Goal: Task Accomplishment & Management: Use online tool/utility

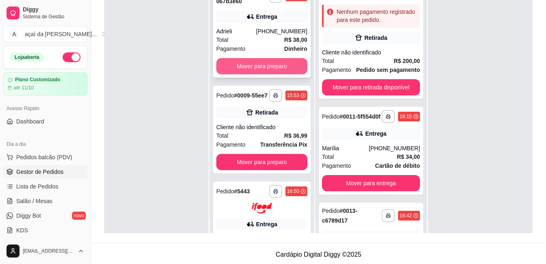
click at [262, 71] on button "Mover para preparo" at bounding box center [261, 66] width 91 height 16
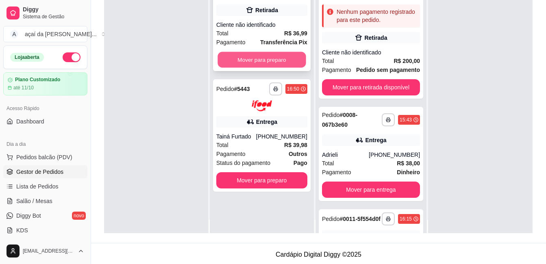
click at [262, 63] on button "Mover para preparo" at bounding box center [262, 60] width 88 height 16
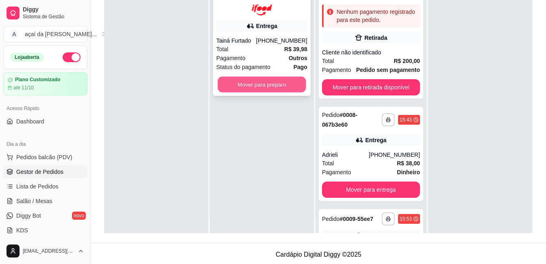
click at [277, 85] on button "Mover para preparo" at bounding box center [262, 84] width 88 height 16
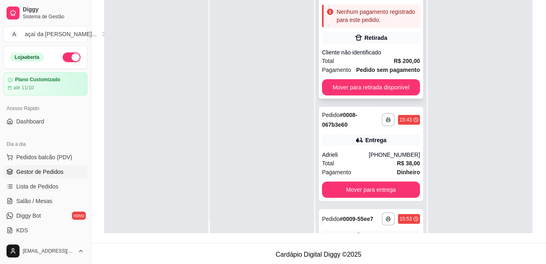
click at [377, 65] on div "Total R$ 200,00" at bounding box center [371, 61] width 98 height 9
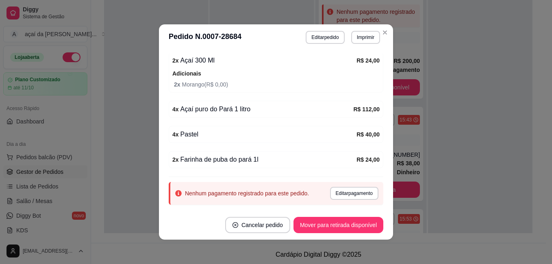
scroll to position [149, 0]
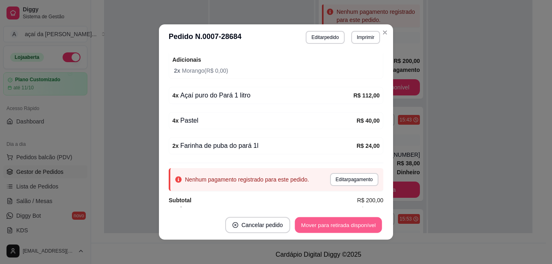
click at [341, 224] on button "Mover para retirada disponível" at bounding box center [338, 226] width 87 height 16
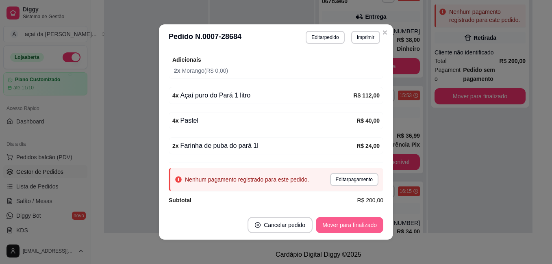
click at [342, 224] on button "Mover para finalizado" at bounding box center [350, 225] width 68 height 16
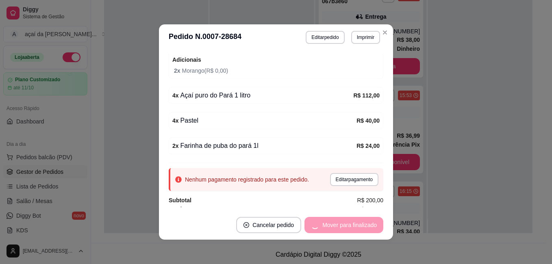
scroll to position [106, 0]
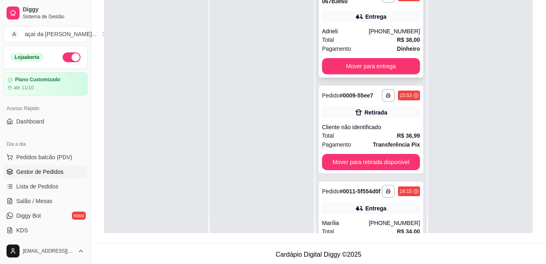
click at [377, 34] on div "[PHONE_NUMBER]" at bounding box center [394, 31] width 51 height 8
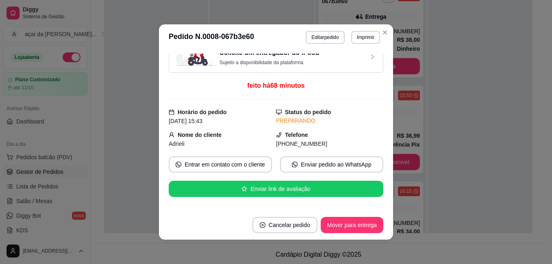
scroll to position [0, 0]
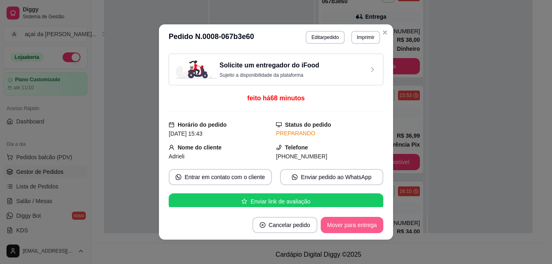
click at [357, 221] on button "Mover para entrega" at bounding box center [352, 225] width 63 height 16
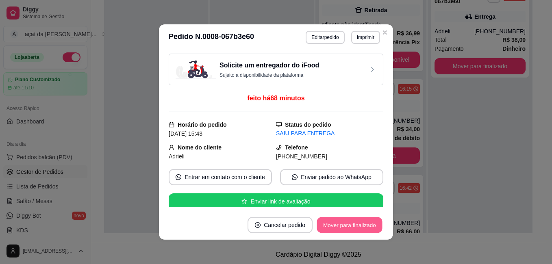
click at [357, 224] on button "Mover para finalizado" at bounding box center [349, 226] width 65 height 16
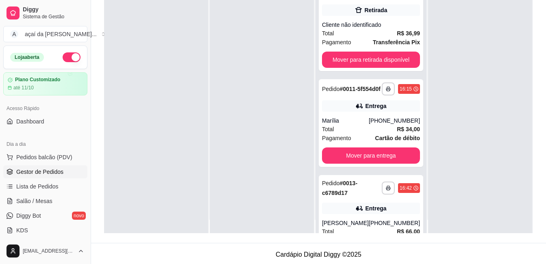
click at [384, 29] on div "Cliente não identificado" at bounding box center [371, 25] width 98 height 8
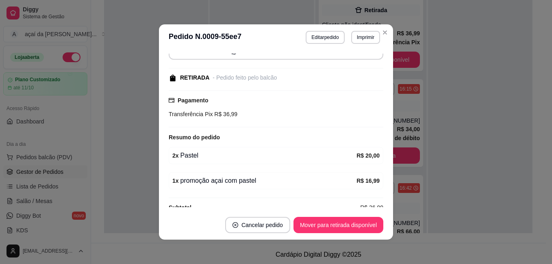
scroll to position [82, 0]
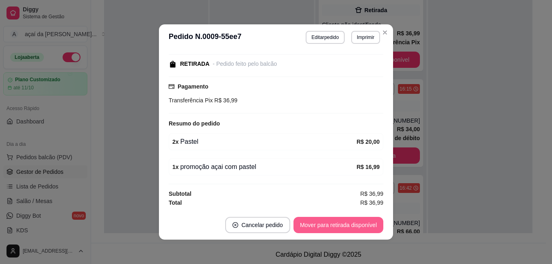
click at [344, 224] on button "Mover para retirada disponível" at bounding box center [339, 225] width 90 height 16
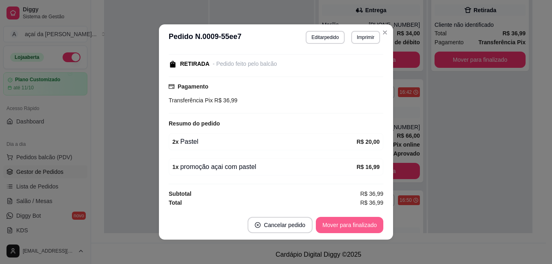
click at [347, 223] on button "Mover para finalizado" at bounding box center [350, 225] width 68 height 16
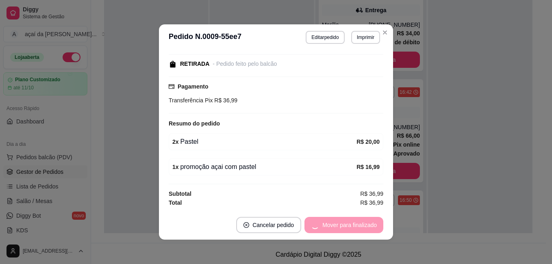
scroll to position [47, 0]
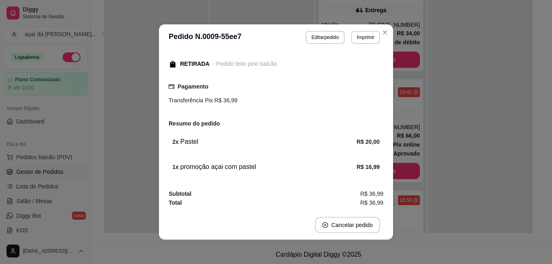
click at [383, 25] on div "**********" at bounding box center [276, 132] width 552 height 264
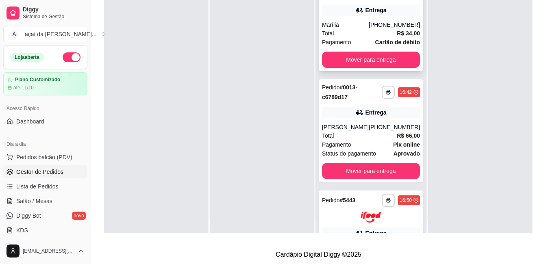
click at [380, 29] on div "[PHONE_NUMBER]" at bounding box center [394, 25] width 51 height 8
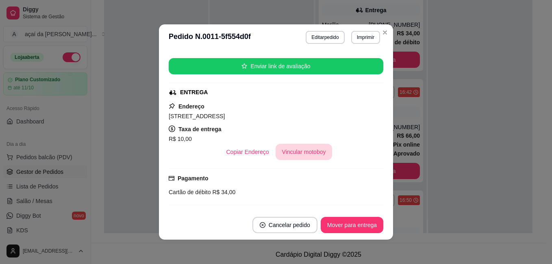
scroll to position [203, 0]
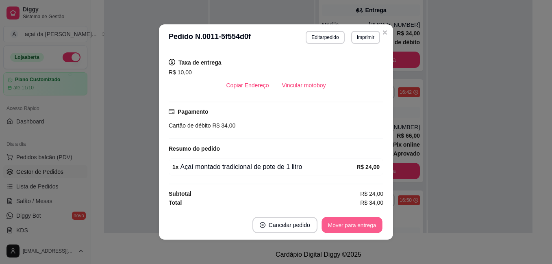
click at [355, 224] on button "Mover para entrega" at bounding box center [352, 226] width 61 height 16
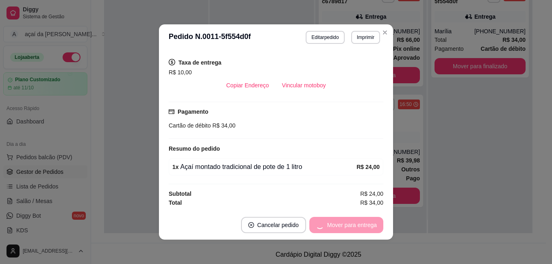
click at [360, 227] on div "Mover para entrega" at bounding box center [346, 225] width 74 height 16
click at [362, 226] on button "Mover para finalizado" at bounding box center [350, 225] width 68 height 16
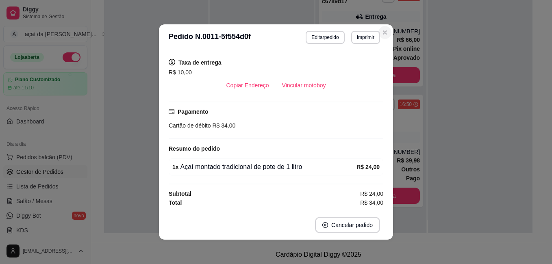
scroll to position [176, 0]
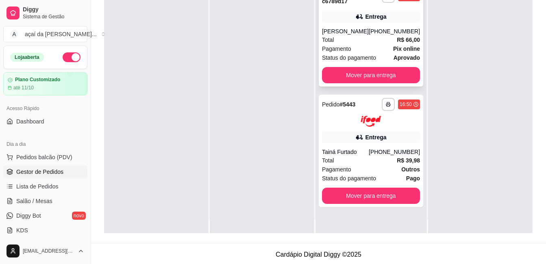
click at [382, 35] on div "[PHONE_NUMBER]" at bounding box center [394, 31] width 51 height 8
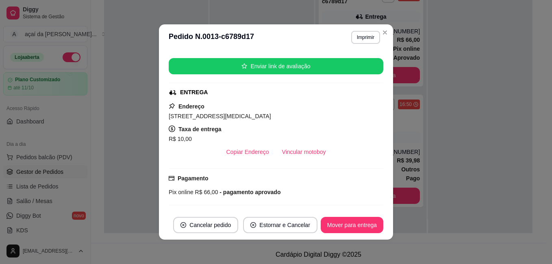
scroll to position [203, 0]
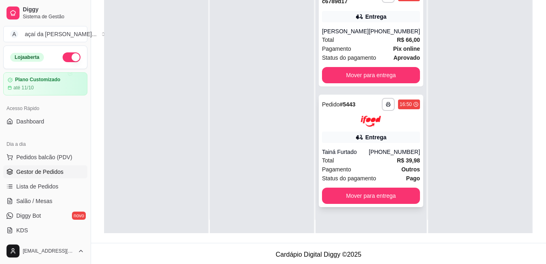
click at [349, 159] on div "Total R$ 39,98" at bounding box center [371, 160] width 98 height 9
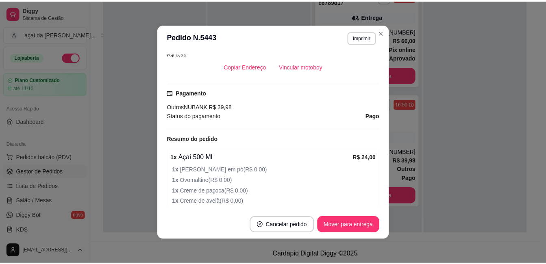
scroll to position [257, 0]
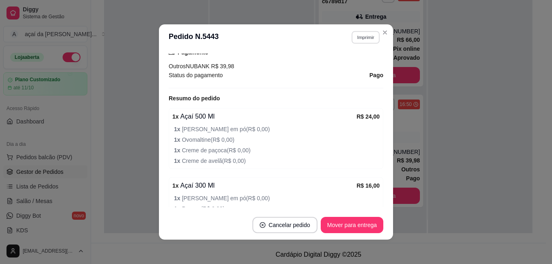
click at [364, 37] on button "Imprimir" at bounding box center [366, 37] width 28 height 13
click at [350, 65] on button "IMPRESSORA" at bounding box center [349, 66] width 59 height 13
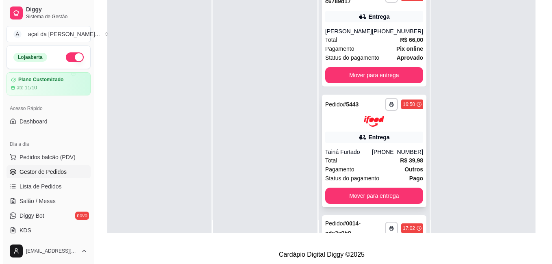
scroll to position [0, 0]
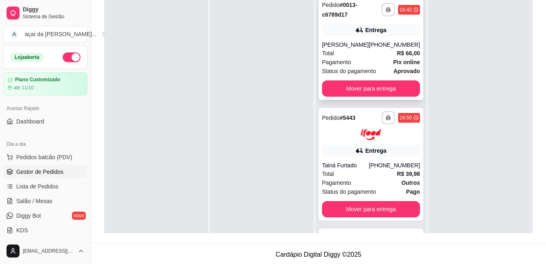
click at [340, 52] on div "Total R$ 66,00" at bounding box center [371, 53] width 98 height 9
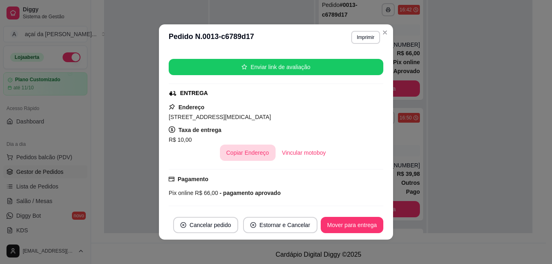
scroll to position [121, 0]
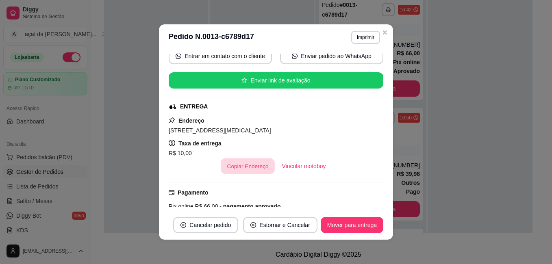
click at [242, 161] on button "Copiar Endereço" at bounding box center [248, 167] width 54 height 16
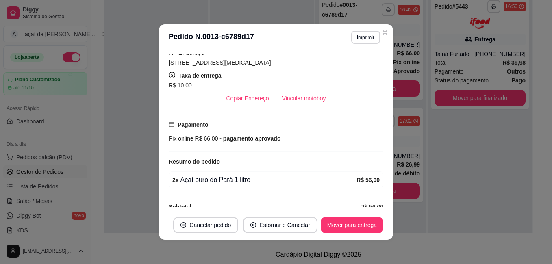
scroll to position [163, 0]
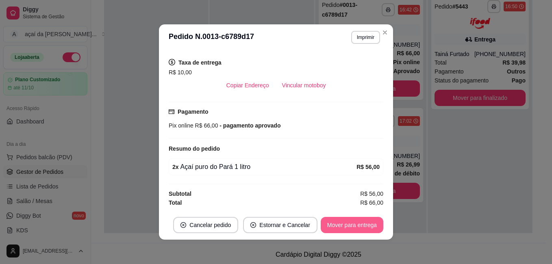
click at [342, 223] on button "Mover para entrega" at bounding box center [352, 225] width 63 height 16
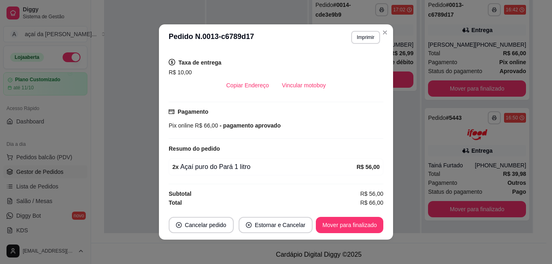
click at [379, 39] on header "**********" at bounding box center [276, 37] width 234 height 26
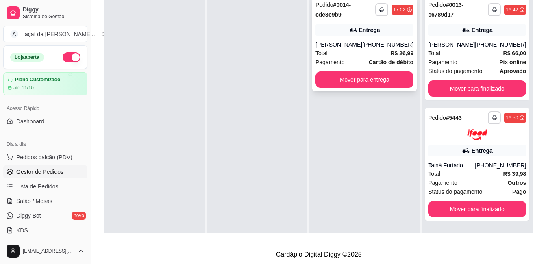
click at [373, 37] on div "**********" at bounding box center [364, 44] width 105 height 94
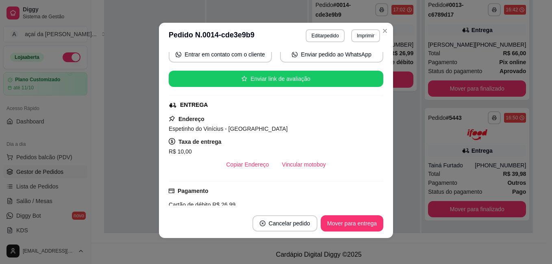
scroll to position [67, 0]
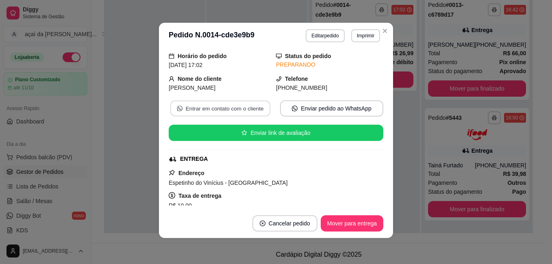
click at [238, 106] on button "Entrar em contato com o cliente" at bounding box center [220, 109] width 100 height 16
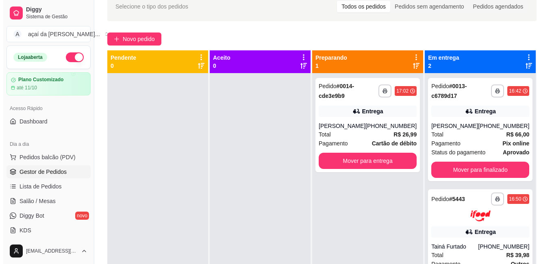
scroll to position [0, 0]
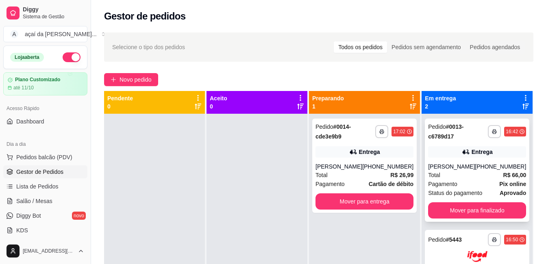
click at [465, 147] on div "Entrega" at bounding box center [477, 151] width 98 height 11
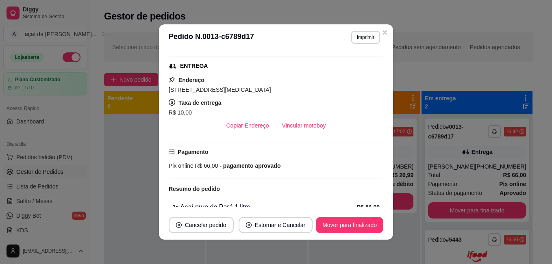
scroll to position [203, 0]
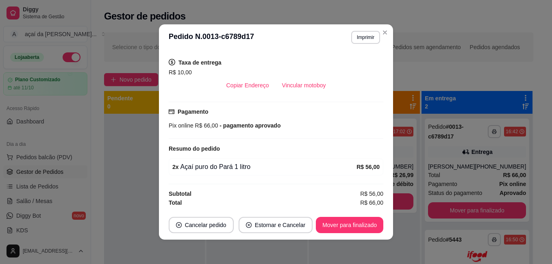
click at [382, 26] on header "**********" at bounding box center [276, 37] width 234 height 26
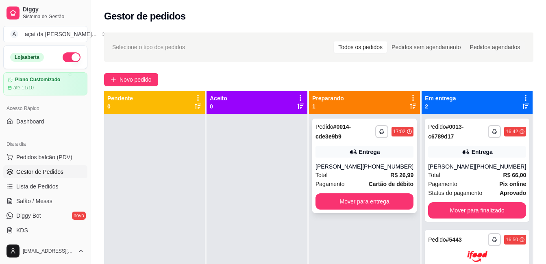
click at [363, 172] on div "Total R$ 26,99" at bounding box center [365, 175] width 98 height 9
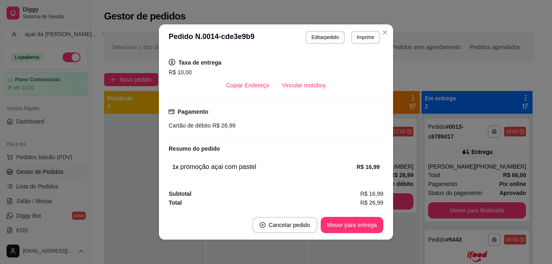
scroll to position [2, 0]
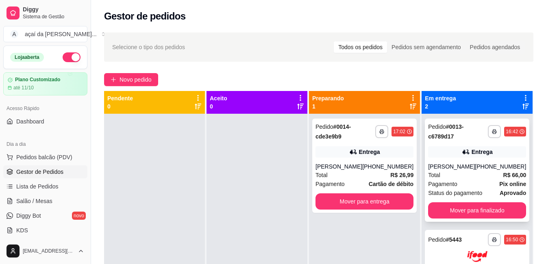
click at [495, 202] on div "**********" at bounding box center [477, 170] width 105 height 103
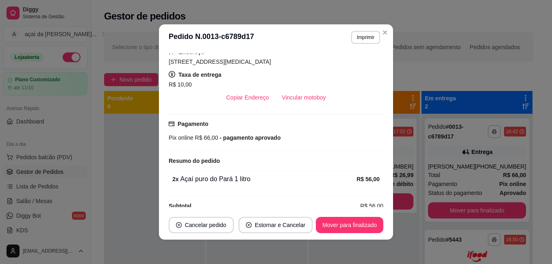
scroll to position [203, 0]
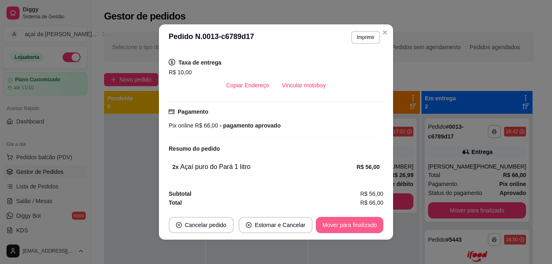
click at [364, 232] on button "Mover para finalizado" at bounding box center [350, 225] width 68 height 16
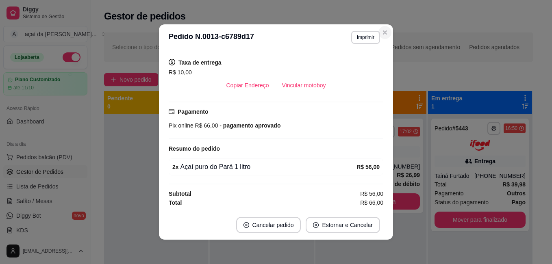
scroll to position [176, 0]
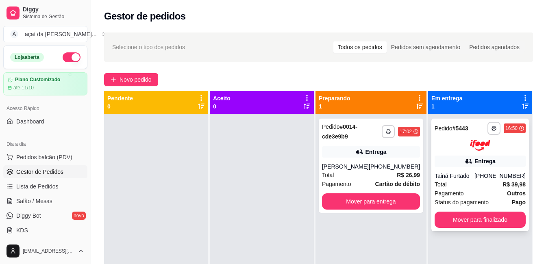
click at [451, 150] on div at bounding box center [480, 145] width 91 height 11
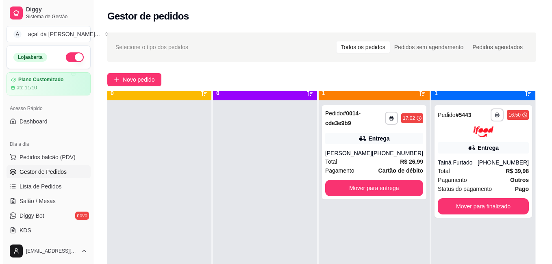
scroll to position [23, 0]
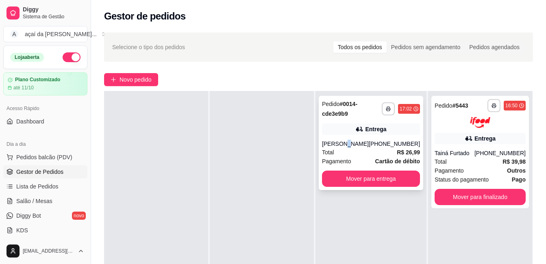
click at [345, 139] on div "**********" at bounding box center [371, 143] width 105 height 94
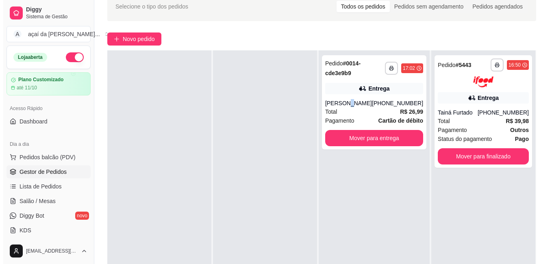
scroll to position [95, 0]
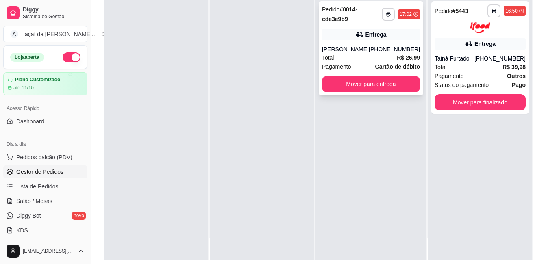
click at [375, 13] on div "Pedido # 0014-cde3e9b9" at bounding box center [352, 14] width 60 height 20
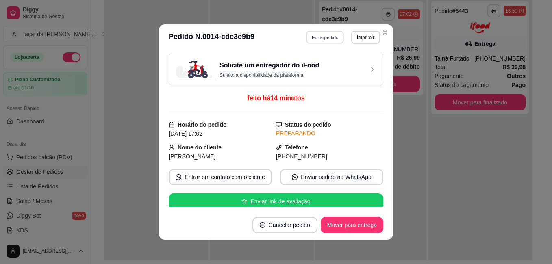
click at [333, 37] on button "Editar pedido" at bounding box center [326, 37] width 38 height 13
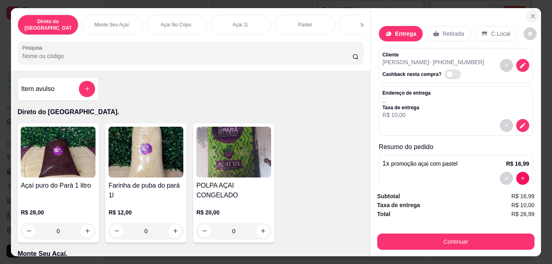
click at [530, 13] on icon "Close" at bounding box center [533, 16] width 7 height 7
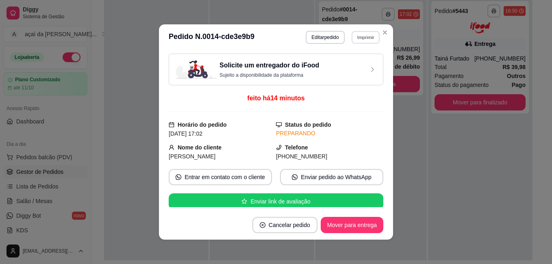
click at [360, 41] on button "Imprimir" at bounding box center [366, 37] width 28 height 13
click at [359, 65] on button "IMPRESSORA" at bounding box center [349, 66] width 59 height 13
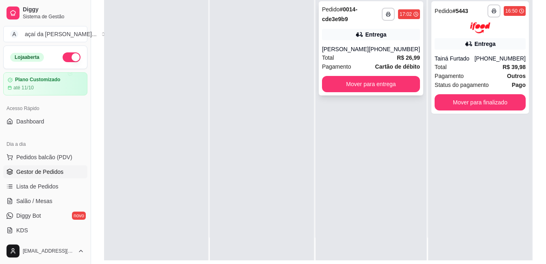
click at [386, 37] on div "Entrega" at bounding box center [371, 34] width 98 height 11
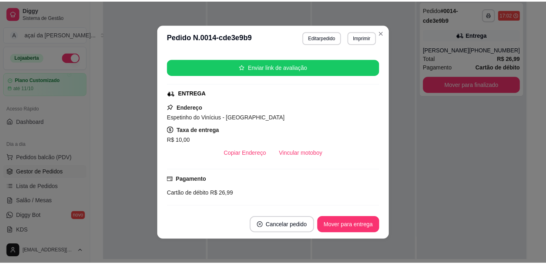
scroll to position [163, 0]
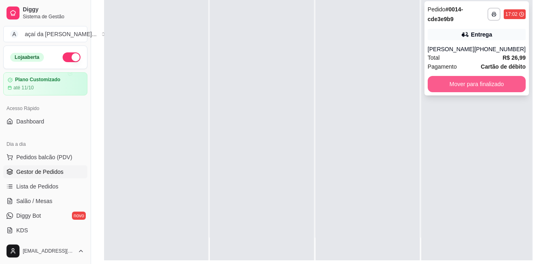
click at [455, 89] on button "Mover para finalizado" at bounding box center [477, 84] width 98 height 16
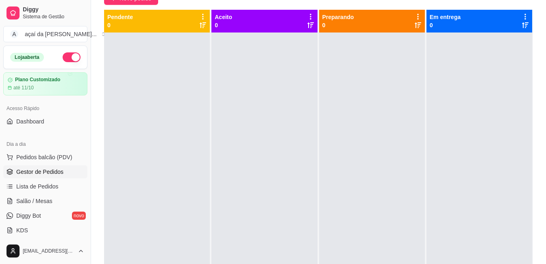
scroll to position [0, 0]
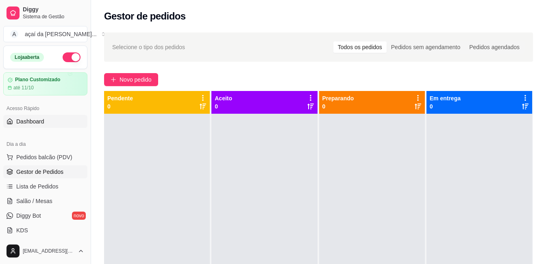
click at [40, 120] on span "Dashboard" at bounding box center [30, 122] width 28 height 8
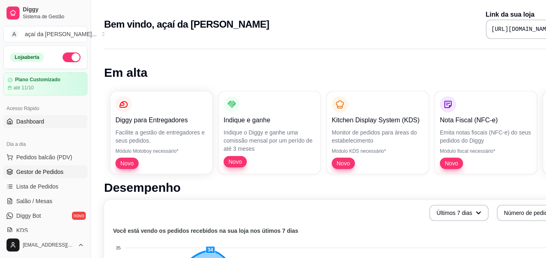
click at [39, 176] on link "Gestor de Pedidos" at bounding box center [45, 172] width 84 height 13
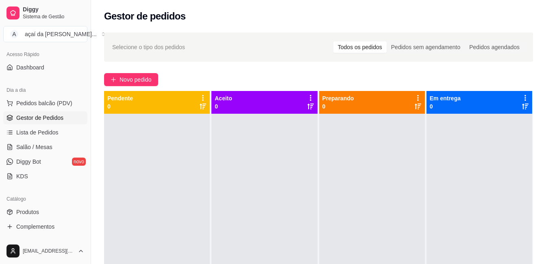
scroll to position [81, 0]
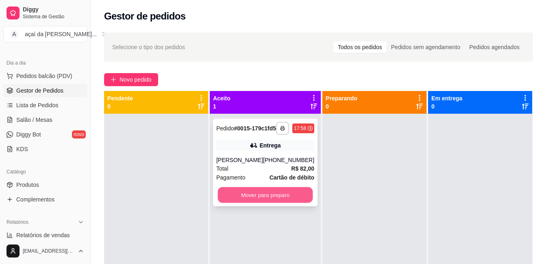
click at [269, 203] on button "Mover para preparo" at bounding box center [265, 195] width 95 height 16
